Goal: Check status

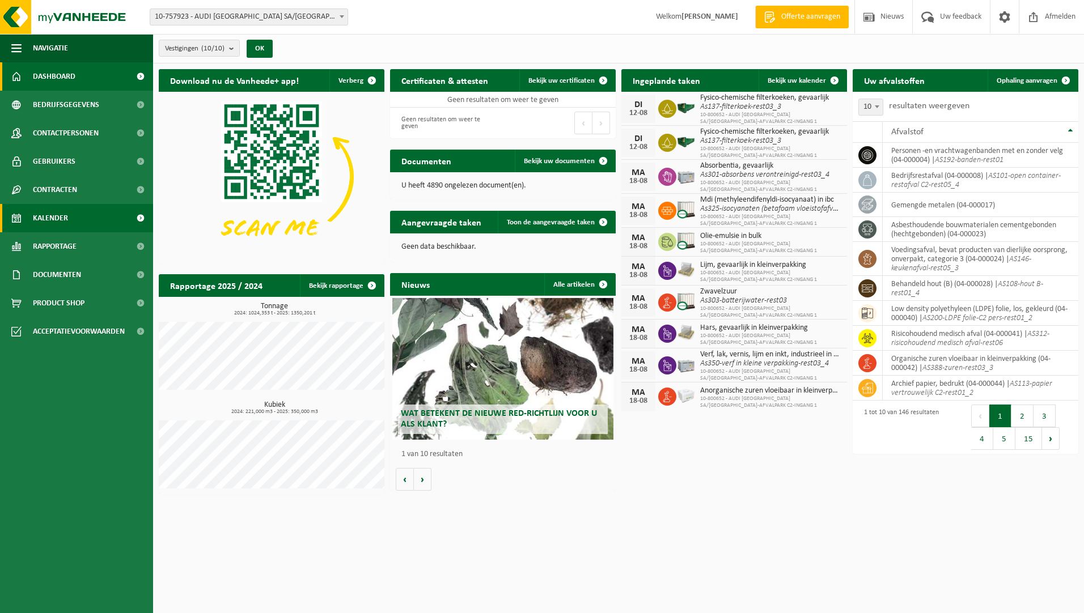
click at [65, 224] on span "Kalender" at bounding box center [50, 218] width 35 height 28
click at [58, 242] on span "Rapportage" at bounding box center [55, 246] width 44 height 28
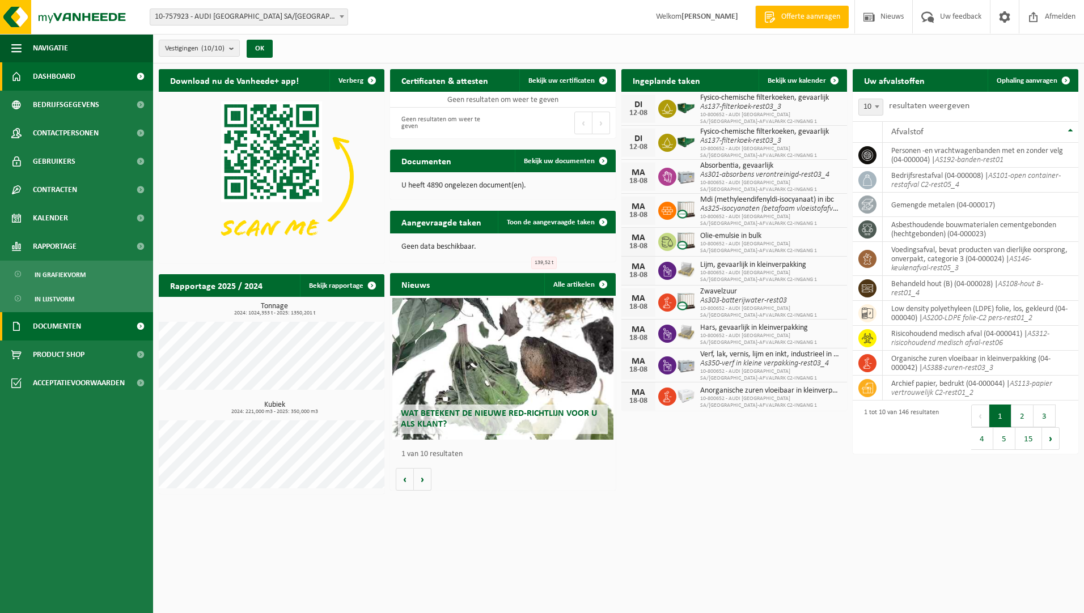
click at [60, 316] on span "Documenten" at bounding box center [57, 326] width 48 height 28
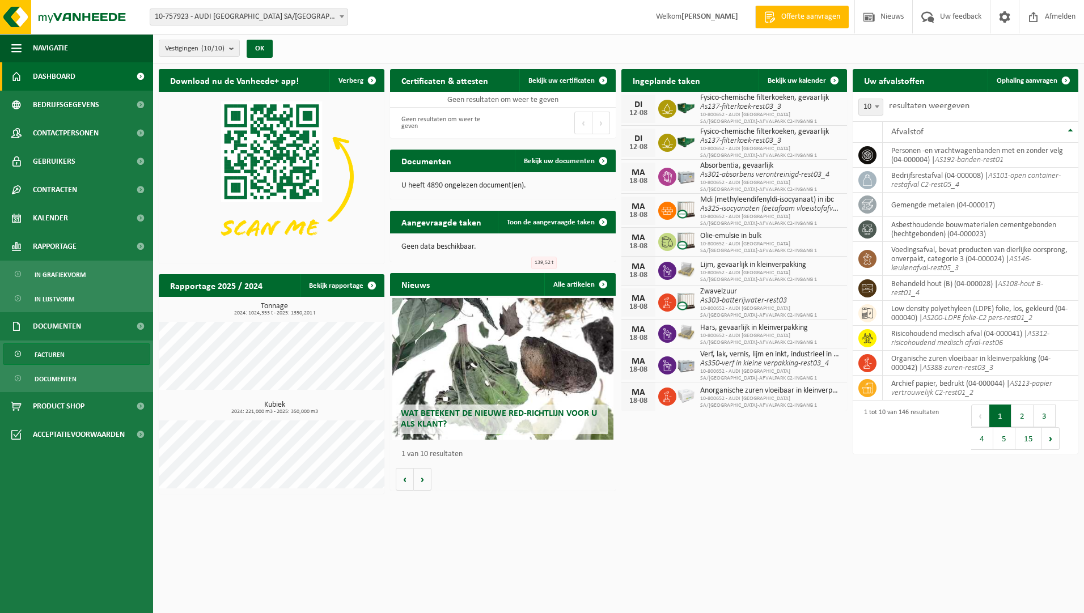
click at [69, 346] on link "Facturen" at bounding box center [76, 354] width 147 height 22
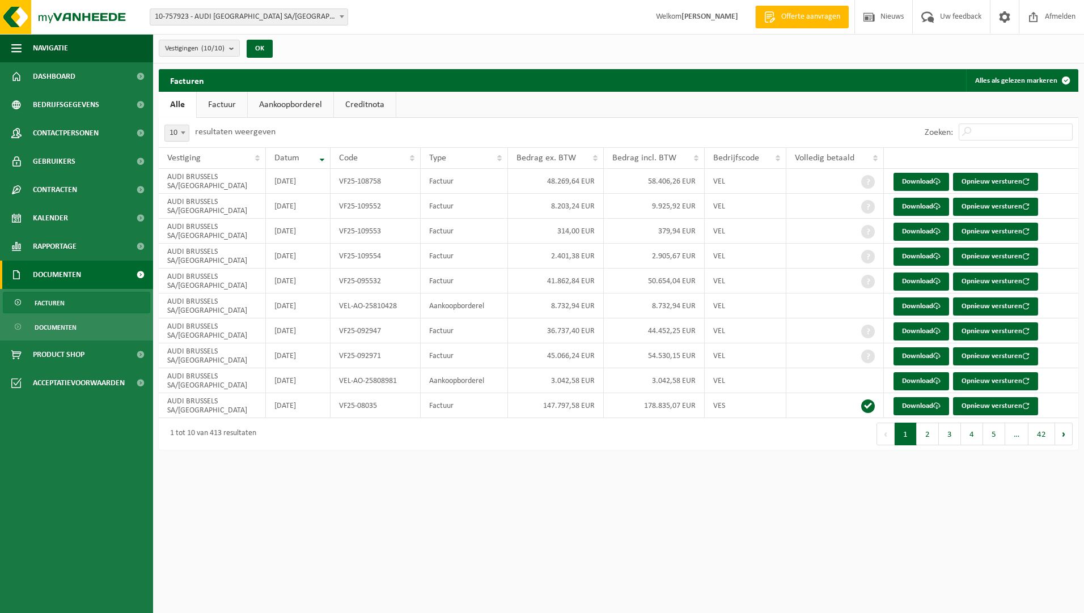
click at [548, 44] on div "Vestigingen (10/10) Alles selecteren Alles deselecteren AUDI BRUSSELS SA/NV - V…" at bounding box center [618, 48] width 931 height 29
click at [66, 222] on span "Kalender" at bounding box center [50, 218] width 35 height 28
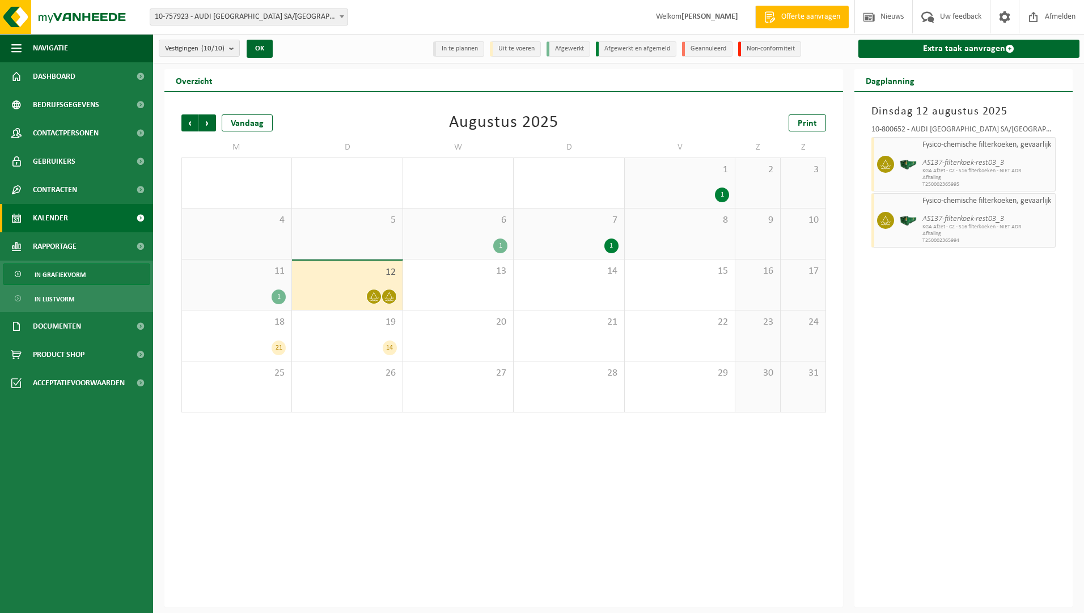
click at [61, 277] on span "In grafiekvorm" at bounding box center [60, 275] width 51 height 22
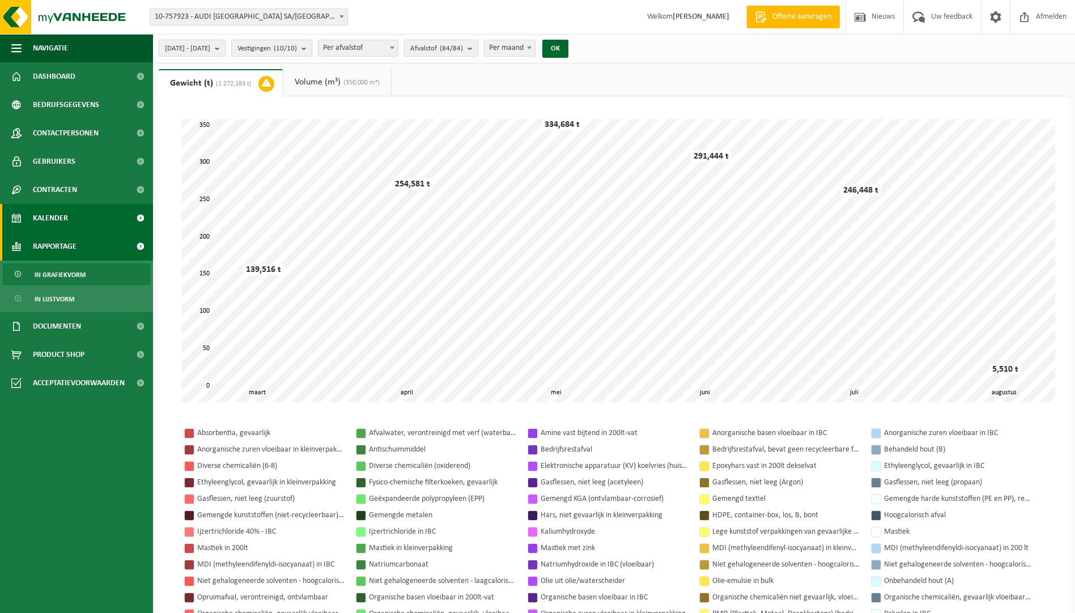
click at [57, 222] on span "Kalender" at bounding box center [50, 218] width 35 height 28
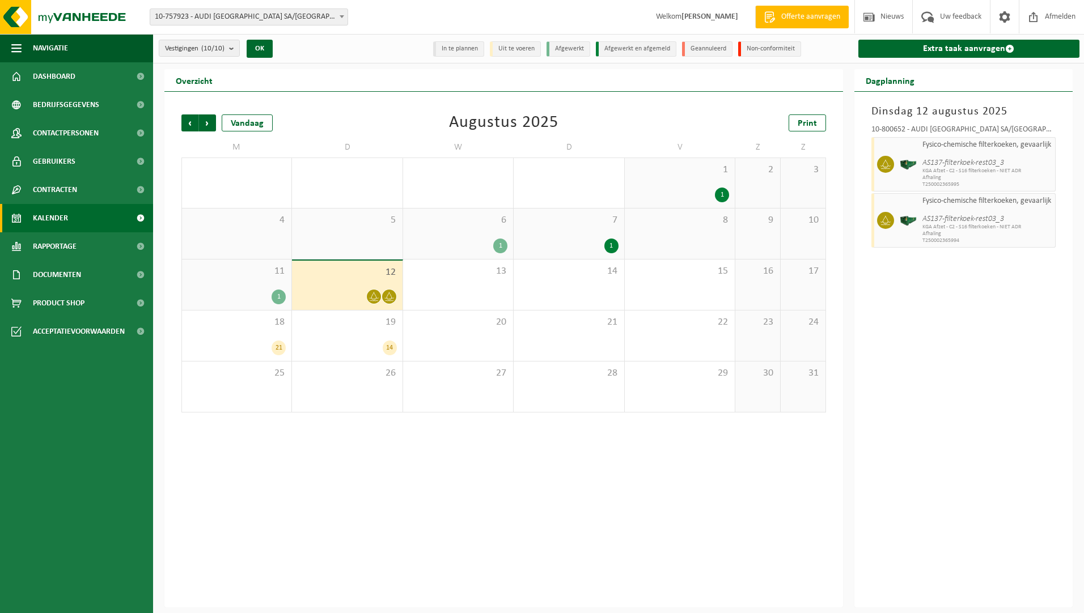
click at [499, 247] on div "1" at bounding box center [500, 246] width 14 height 15
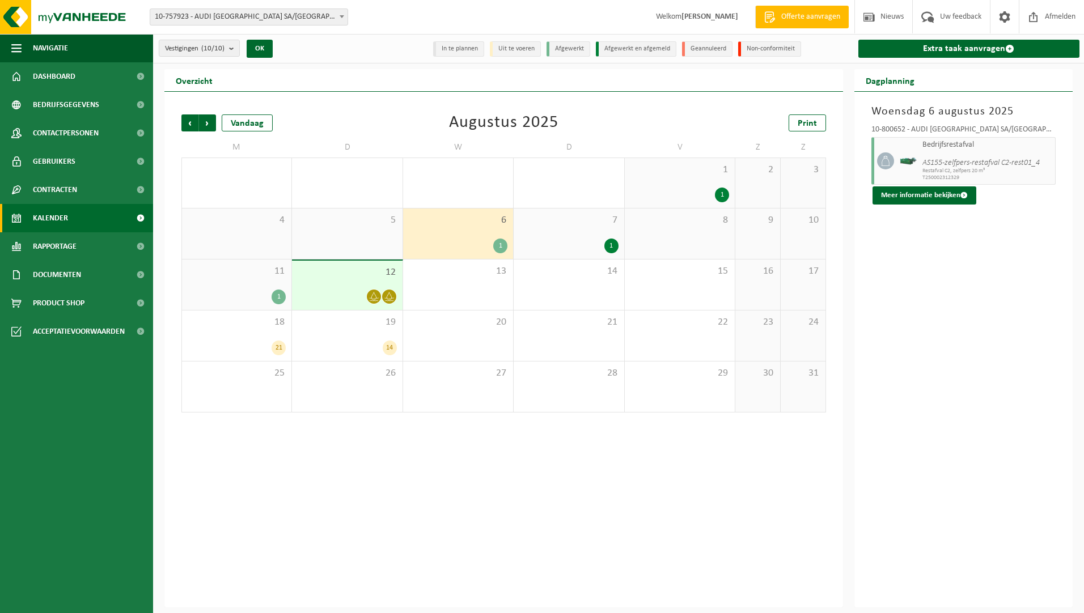
click at [614, 245] on div "1" at bounding box center [611, 246] width 14 height 15
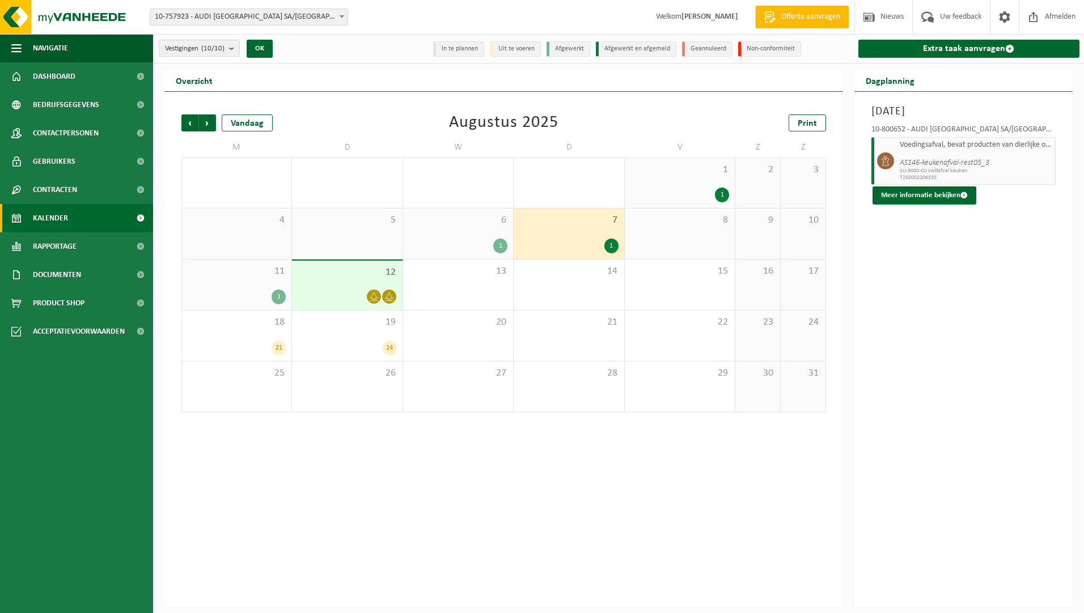
click at [724, 193] on div "1" at bounding box center [722, 195] width 14 height 15
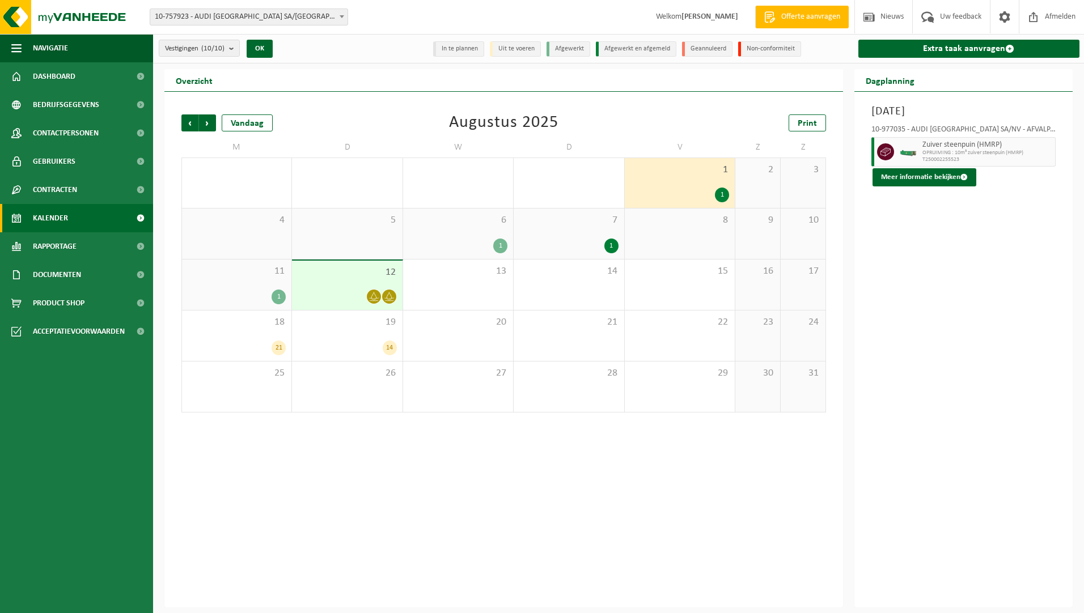
click at [316, 122] on div "Vorige Volgende Vandaag [DATE] Print" at bounding box center [503, 122] width 644 height 17
